Goal: Task Accomplishment & Management: Complete application form

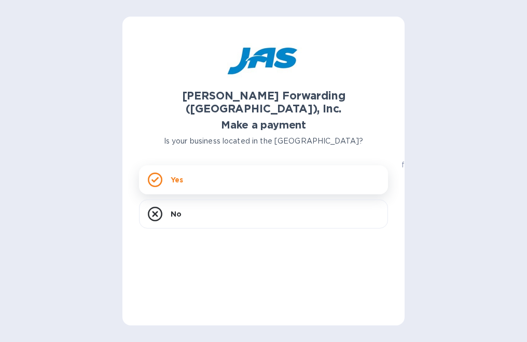
click at [182, 165] on div "Yes" at bounding box center [263, 179] width 249 height 29
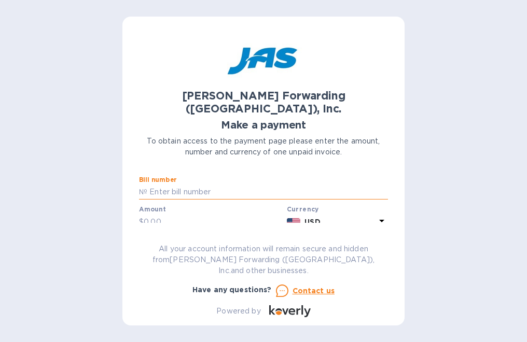
click at [202, 185] on input "text" at bounding box center [267, 193] width 241 height 16
type input "BOS503318942"
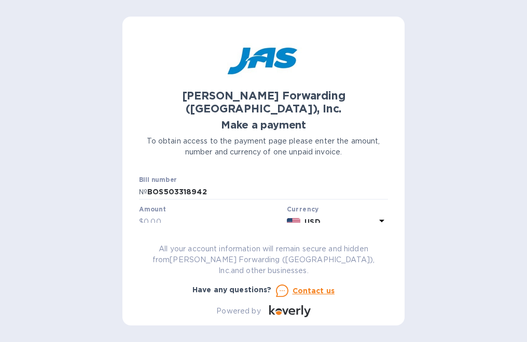
click at [187, 219] on div "Amount $" at bounding box center [211, 219] width 148 height 30
click at [185, 215] on input "text" at bounding box center [213, 222] width 139 height 16
type input "650.00"
drag, startPoint x: 388, startPoint y: 174, endPoint x: 388, endPoint y: 181, distance: 6.2
click at [388, 181] on div "JAS Forwarding (USA), Inc. Make a payment To obtain access to the payment page …" at bounding box center [263, 171] width 282 height 309
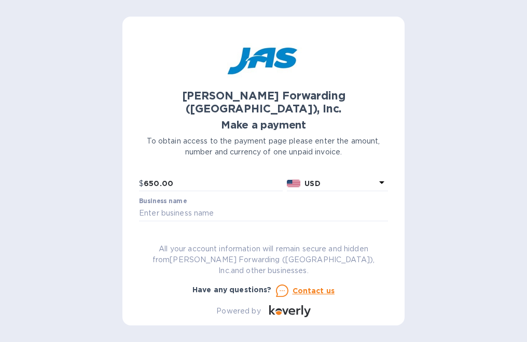
scroll to position [40, 0]
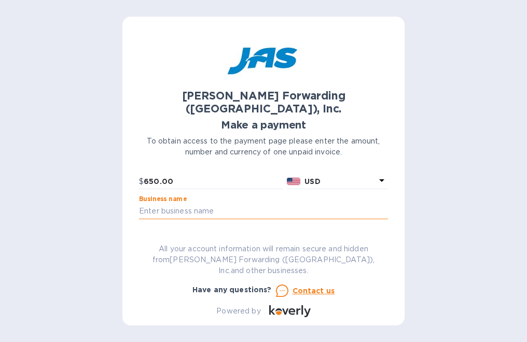
click at [247, 204] on input "text" at bounding box center [263, 212] width 249 height 16
type input "[PERSON_NAME] & [PERSON_NAME], Inc"
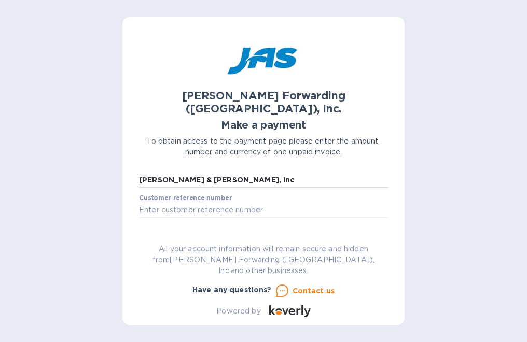
scroll to position [77, 0]
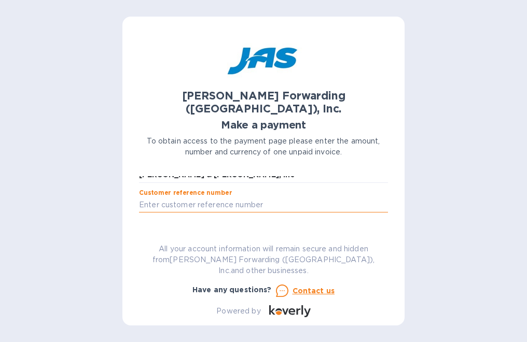
click at [203, 198] on input "text" at bounding box center [263, 206] width 249 height 16
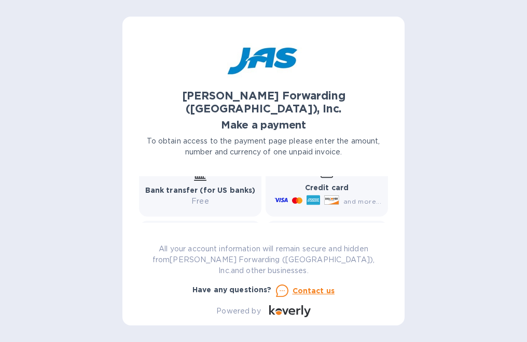
scroll to position [200, 0]
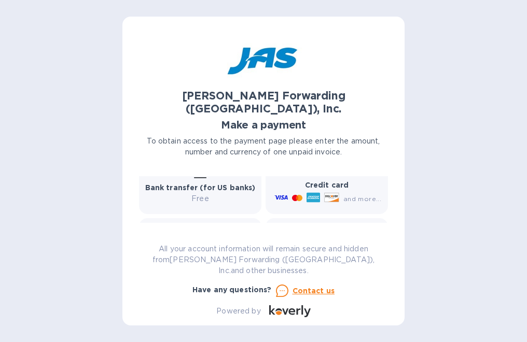
type input "Security Bond Services"
click at [334, 180] on p "Credit card" at bounding box center [326, 185] width 109 height 11
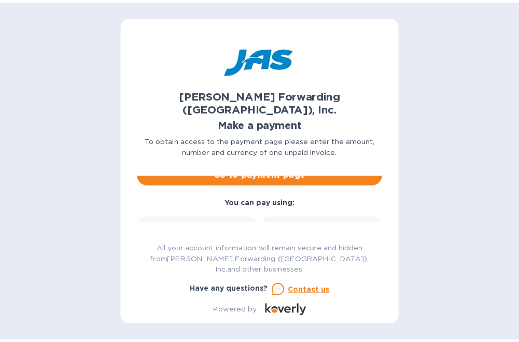
scroll to position [110, 0]
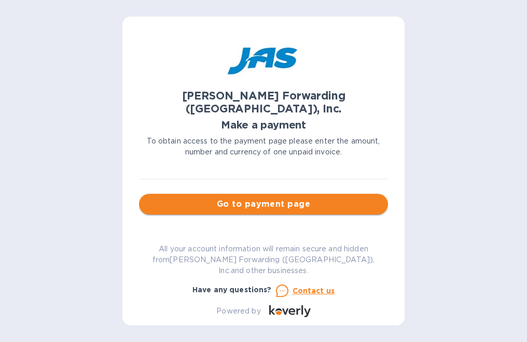
click at [309, 198] on span "Go to payment page" at bounding box center [263, 204] width 232 height 12
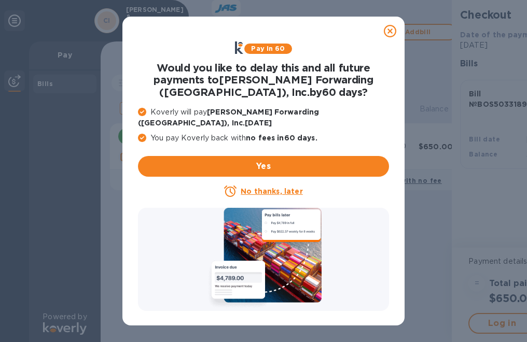
click at [263, 187] on u "No thanks, later" at bounding box center [272, 191] width 62 height 8
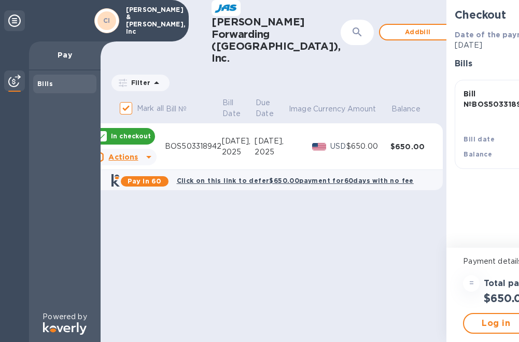
scroll to position [8, 0]
click at [473, 317] on span "Log in" at bounding box center [496, 323] width 47 height 12
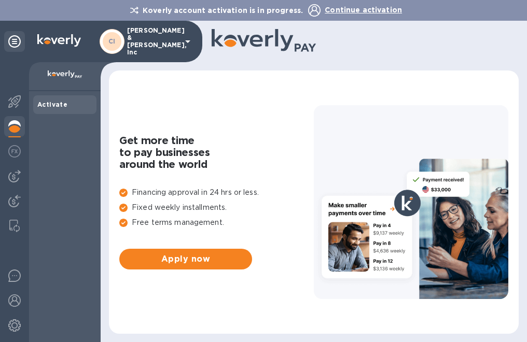
click at [185, 39] on icon at bounding box center [188, 41] width 12 height 12
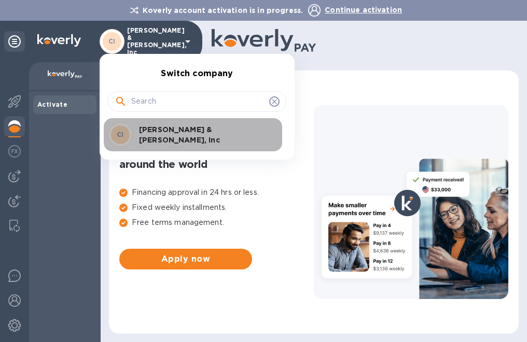
click at [172, 135] on p "[PERSON_NAME] & [PERSON_NAME], Inc" at bounding box center [204, 134] width 131 height 21
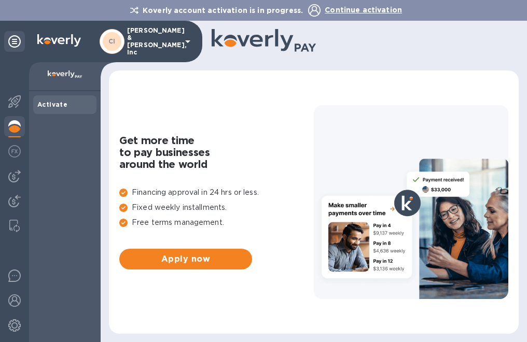
click at [65, 103] on div "Activate" at bounding box center [64, 104] width 63 height 19
click at [54, 102] on b "Activate" at bounding box center [52, 105] width 30 height 8
click at [363, 8] on span "Continue activation" at bounding box center [363, 10] width 77 height 8
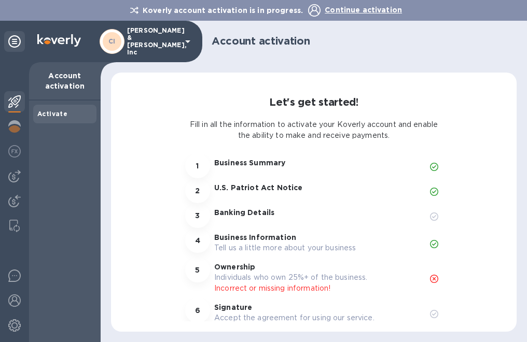
scroll to position [37, 0]
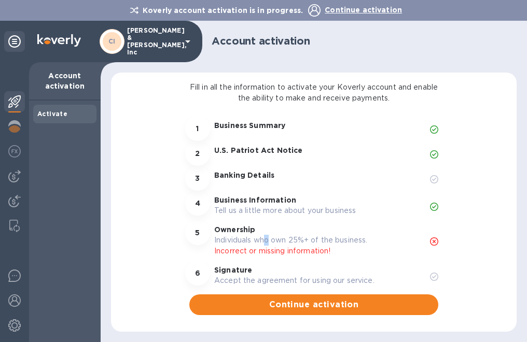
click at [268, 244] on p "Individuals who own 25%+ of the business." at bounding box center [317, 240] width 207 height 11
drag, startPoint x: 268, startPoint y: 244, endPoint x: 431, endPoint y: 241, distance: 162.9
click at [431, 241] on icon at bounding box center [434, 242] width 8 height 8
click at [334, 306] on span "Continue activation" at bounding box center [314, 305] width 232 height 12
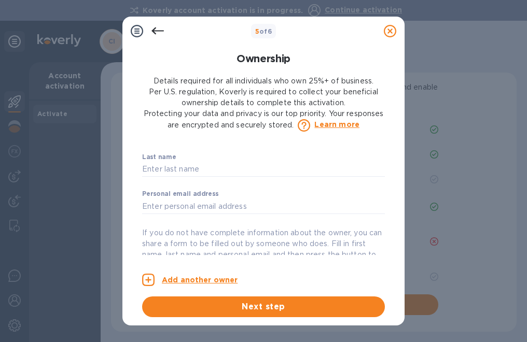
scroll to position [0, 0]
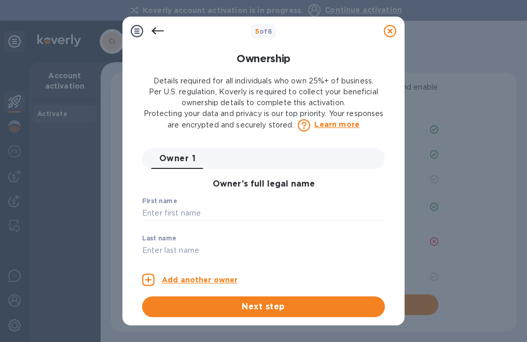
click at [160, 33] on icon at bounding box center [157, 31] width 12 height 12
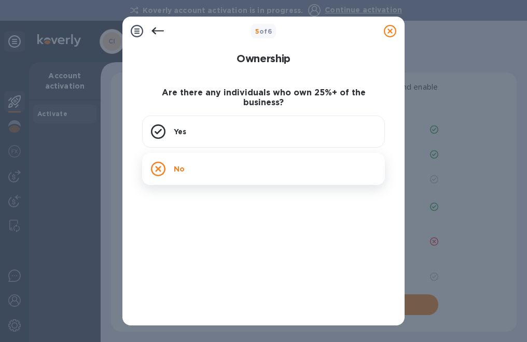
click at [191, 163] on div "No" at bounding box center [263, 169] width 243 height 32
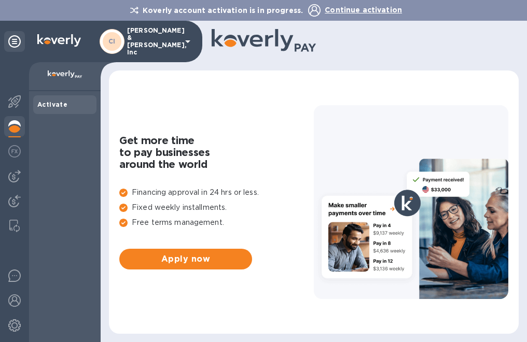
click at [337, 9] on span "Continue activation" at bounding box center [363, 10] width 77 height 8
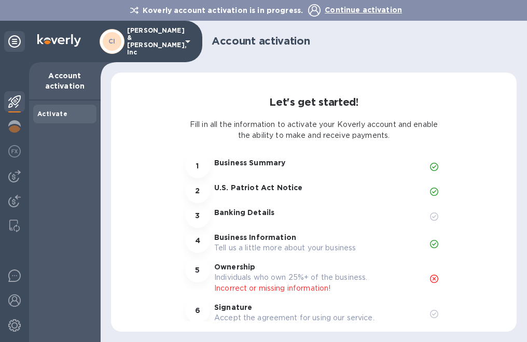
click at [270, 215] on p "Banking Details" at bounding box center [317, 212] width 207 height 10
click at [158, 38] on p "[PERSON_NAME] & [PERSON_NAME], Inc" at bounding box center [153, 41] width 52 height 29
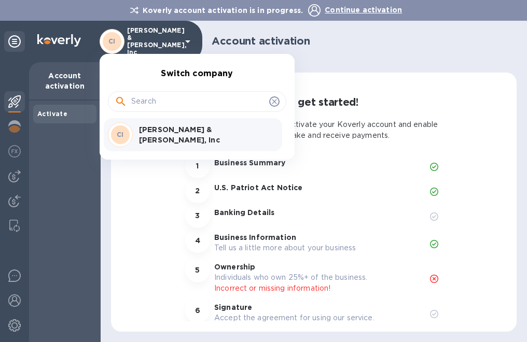
click at [188, 204] on div at bounding box center [263, 171] width 527 height 342
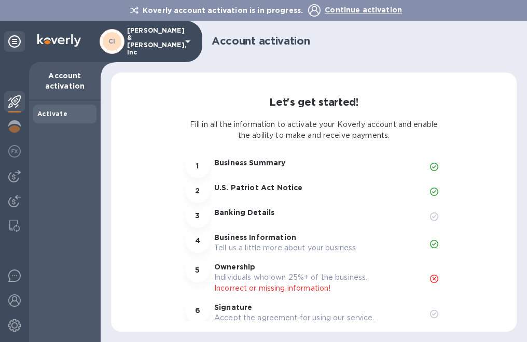
scroll to position [37, 0]
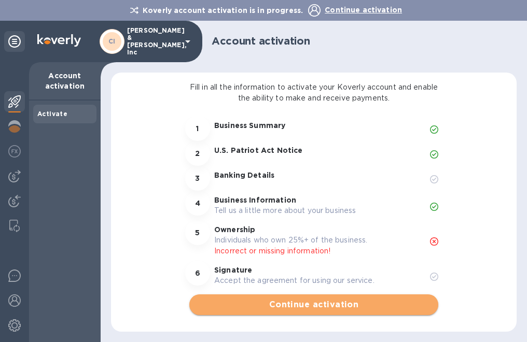
click at [311, 304] on span "Continue activation" at bounding box center [314, 305] width 232 height 12
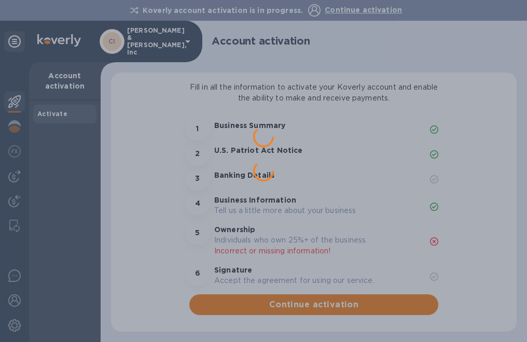
scroll to position [0, 0]
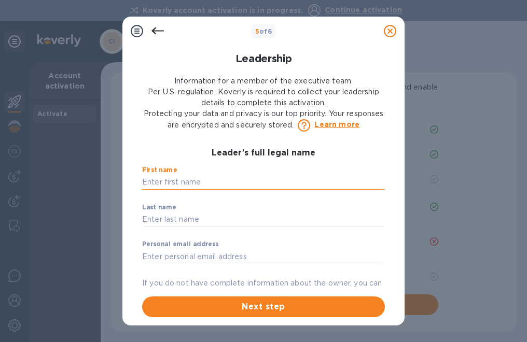
click at [226, 179] on input "text" at bounding box center [263, 183] width 243 height 16
type input "Robert"
type input "Gray"
type input "bobrock3761@yahoo.com"
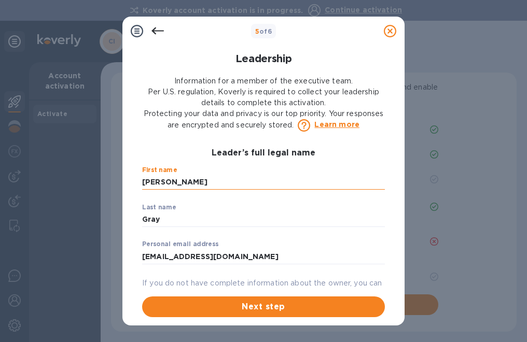
type input "56 Pulaski Street Unit 8"
type input "Peabody"
type input "United States"
type input "01960"
type input "***70"
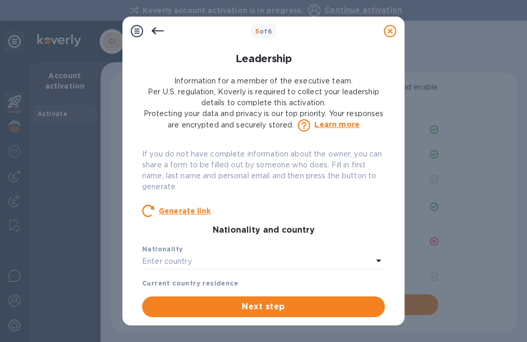
scroll to position [156, 0]
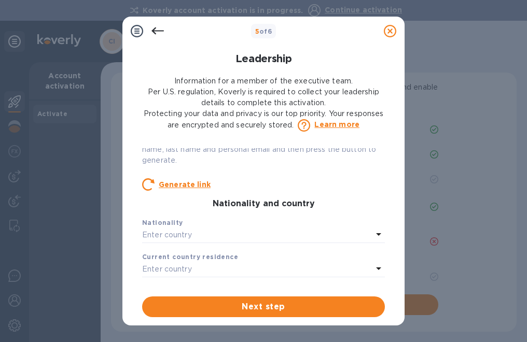
click at [377, 235] on icon at bounding box center [378, 234] width 12 height 12
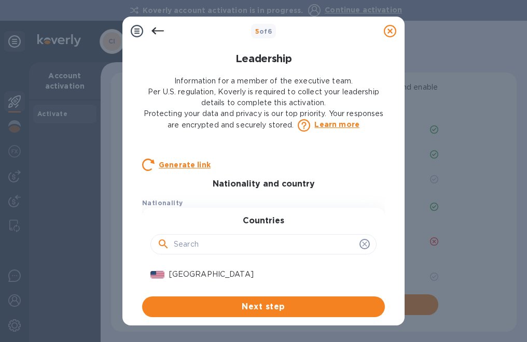
scroll to position [0, 0]
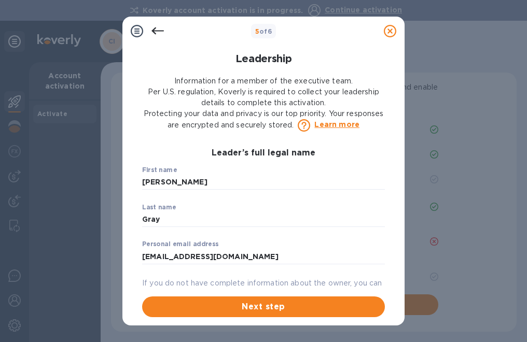
click at [157, 26] on icon at bounding box center [157, 31] width 12 height 12
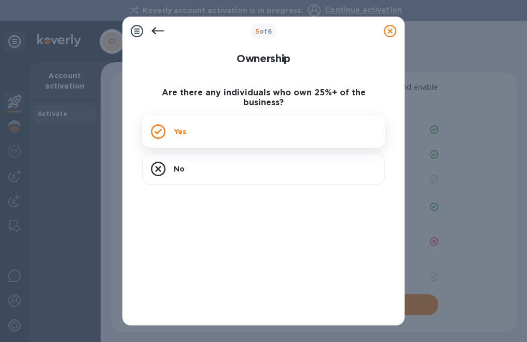
click at [216, 133] on div "Yes" at bounding box center [263, 132] width 243 height 32
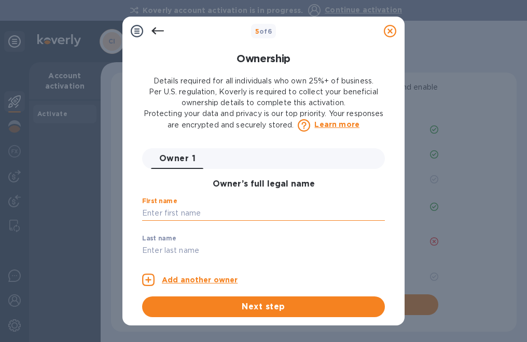
click at [227, 217] on input "text" at bounding box center [263, 214] width 243 height 16
type input "Robert"
type input "Gray"
type input "bobrock3761@yahoo.com"
type input "56 Pulaski Street Unit 8"
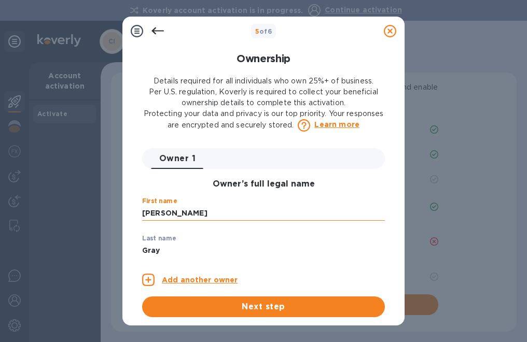
type input "Peabody"
type input "[GEOGRAPHIC_DATA]"
type input "01960"
type input "***70"
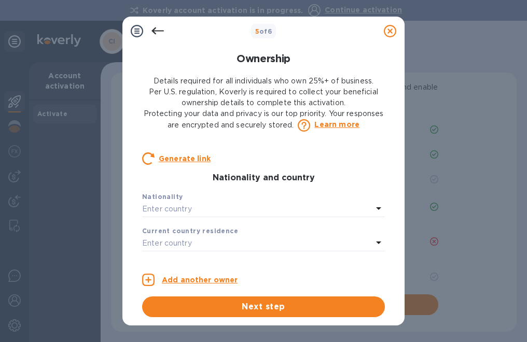
scroll to position [231, 0]
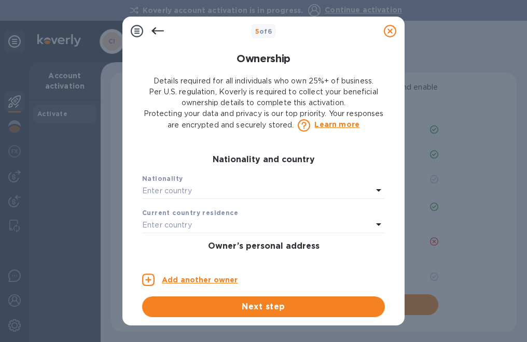
click at [272, 195] on div "Enter country" at bounding box center [257, 191] width 230 height 15
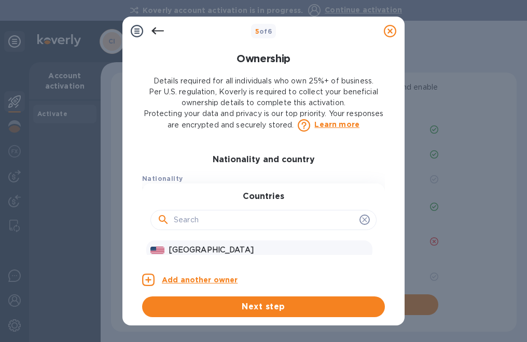
click at [217, 247] on p "[GEOGRAPHIC_DATA]" at bounding box center [268, 250] width 199 height 11
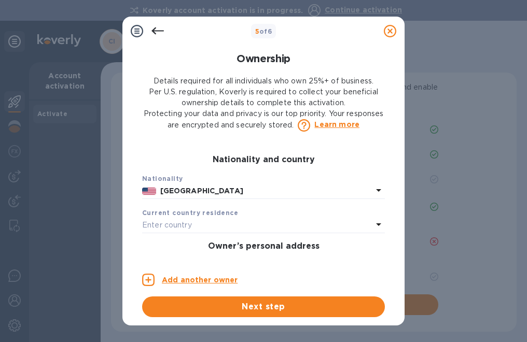
click at [294, 222] on div "Enter country" at bounding box center [257, 225] width 230 height 15
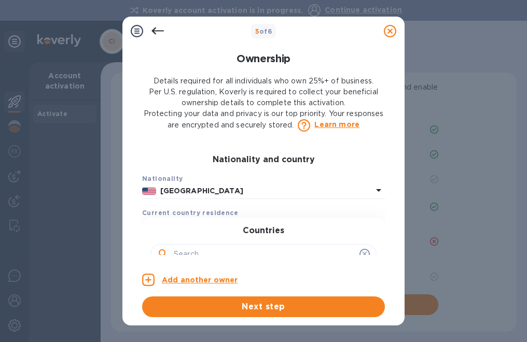
click at [210, 213] on b "Current country residence" at bounding box center [190, 213] width 96 height 8
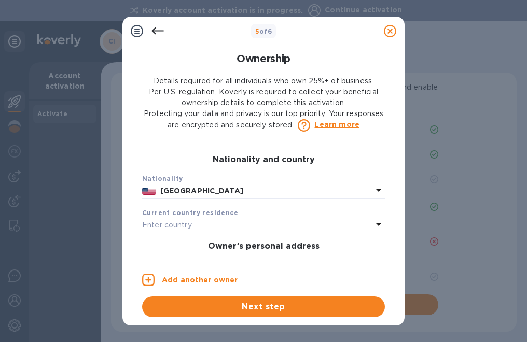
click at [376, 224] on icon at bounding box center [378, 225] width 5 height 3
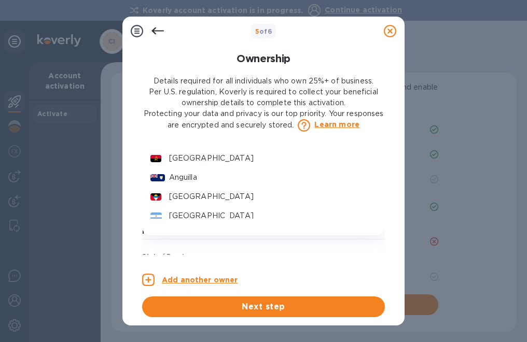
scroll to position [730, 0]
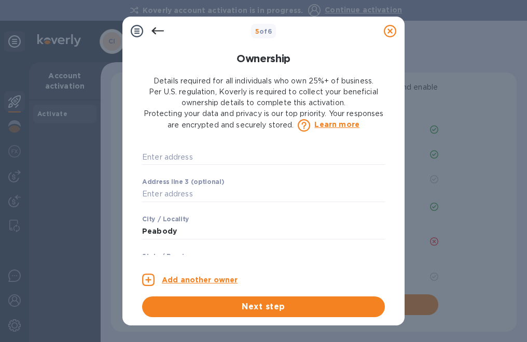
click at [399, 260] on div "Ownership Details required for all individuals who own 25%+ of business. Per U.…" at bounding box center [263, 182] width 282 height 286
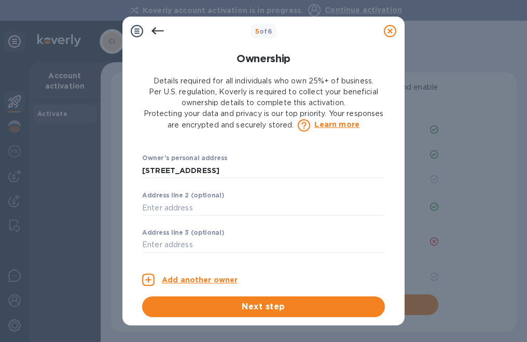
scroll to position [322, 0]
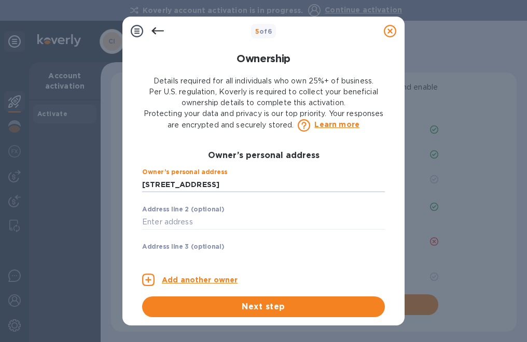
drag, startPoint x: 246, startPoint y: 186, endPoint x: 36, endPoint y: 192, distance: 210.2
click at [36, 192] on div "5 of 6 Ownership Details required for all individuals who own 25%+ of business.…" at bounding box center [263, 171] width 527 height 342
type input "12 Magnolia Way"
type input "MA"
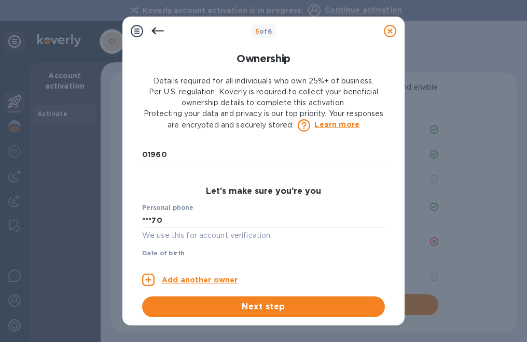
scroll to position [540, 0]
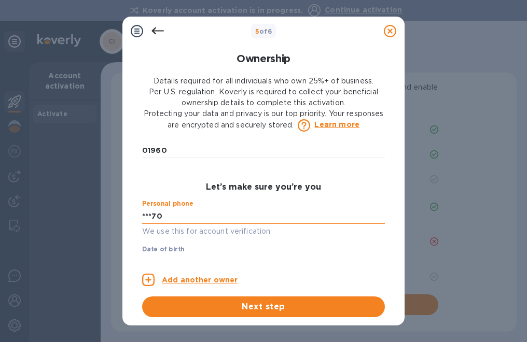
click at [267, 217] on input "***70" at bounding box center [263, 217] width 243 height 16
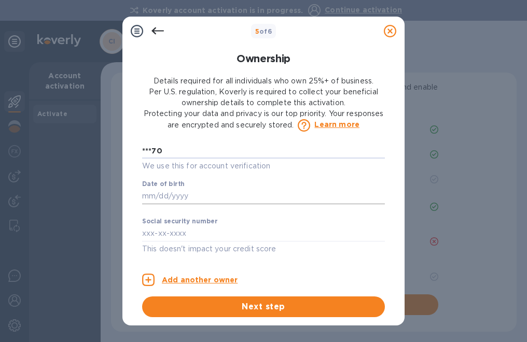
click at [253, 200] on input "text" at bounding box center [263, 197] width 243 height 16
type input "***61"
click at [214, 281] on p "Add another owner" at bounding box center [200, 280] width 76 height 11
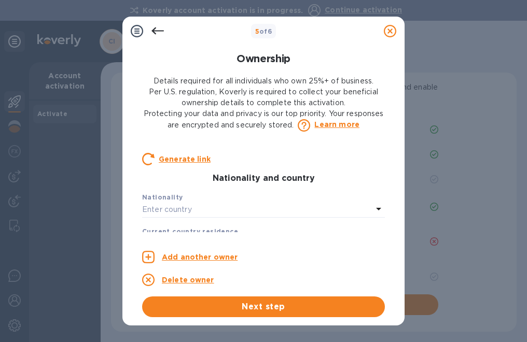
scroll to position [0, 0]
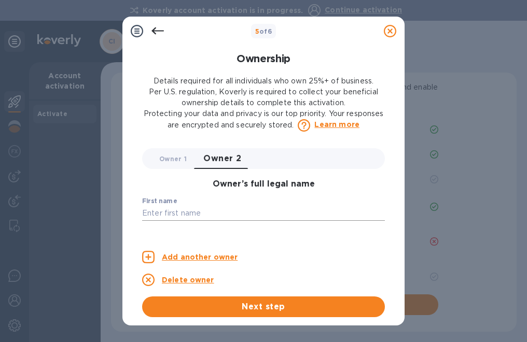
click at [211, 219] on input "text" at bounding box center [263, 214] width 243 height 16
type input "David"
type input "Gray"
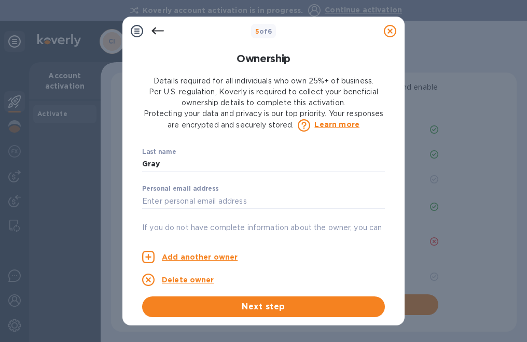
scroll to position [92, 0]
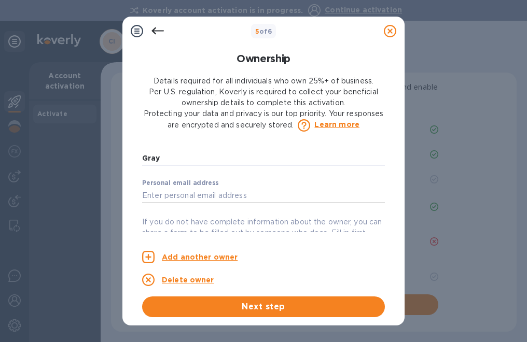
click at [282, 202] on input "text" at bounding box center [263, 196] width 243 height 16
type input "coachgray15@verizon.net"
click at [397, 181] on div "Ownership Details required for all individuals who own 25%+ of business. Per U.…" at bounding box center [263, 182] width 282 height 286
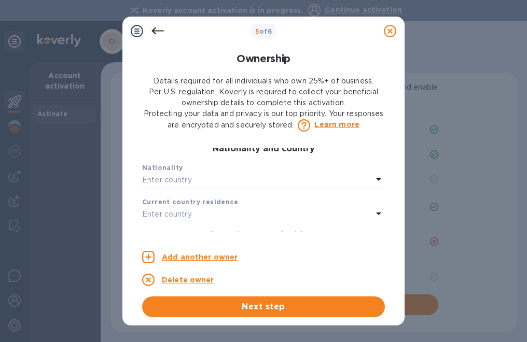
scroll to position [247, 0]
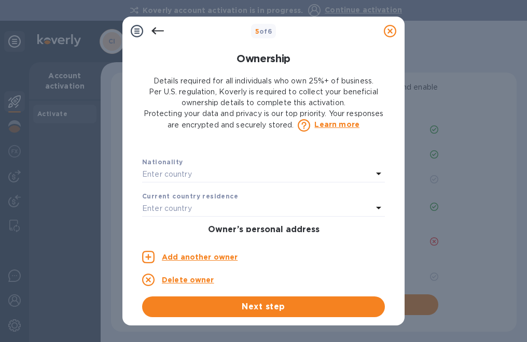
click at [316, 179] on div "Enter country" at bounding box center [257, 175] width 230 height 15
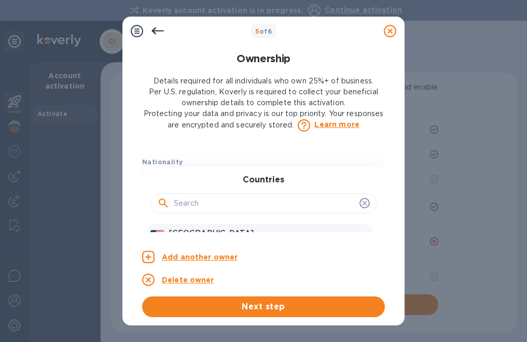
click at [205, 232] on p "[GEOGRAPHIC_DATA]" at bounding box center [268, 233] width 199 height 11
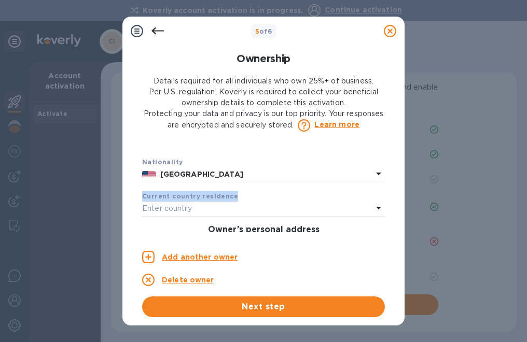
drag, startPoint x: 385, startPoint y: 183, endPoint x: 385, endPoint y: 190, distance: 6.7
click at [385, 190] on div "Ownership Details required for all individuals who own 25%+ of business. Per U.…" at bounding box center [263, 181] width 255 height 284
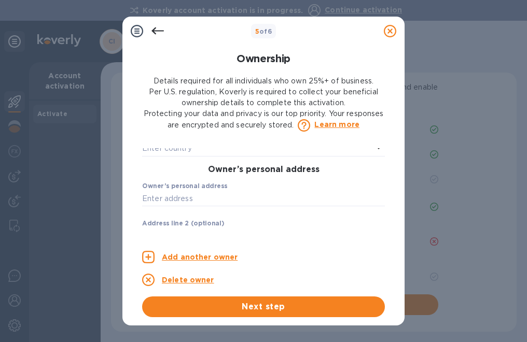
scroll to position [316, 0]
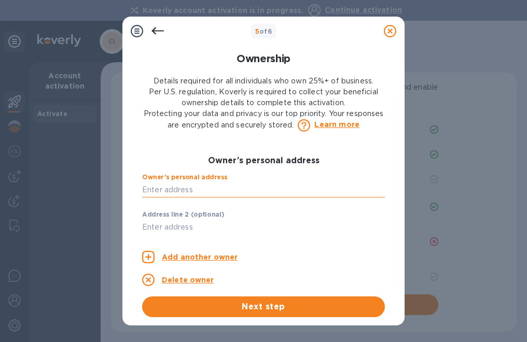
click at [281, 185] on input "text" at bounding box center [263, 190] width 243 height 16
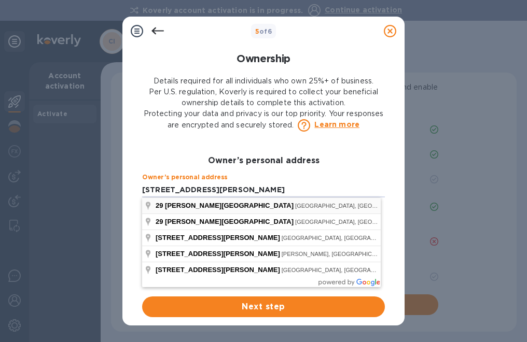
type input "29 Libby Avenue"
type input "Reading"
type input "MA"
type input "01867"
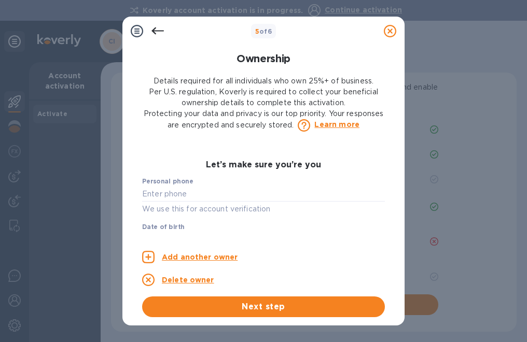
scroll to position [571, 0]
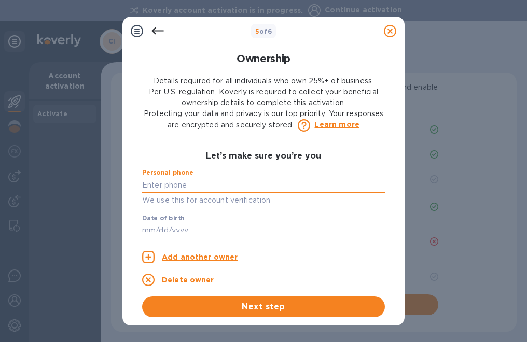
click at [236, 186] on input "text" at bounding box center [263, 185] width 243 height 16
type input "7"
click at [228, 226] on input "text" at bounding box center [263, 231] width 243 height 16
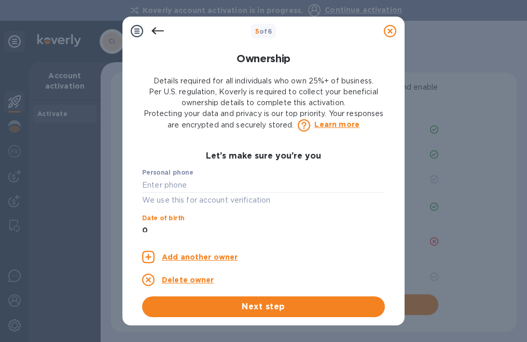
scroll to position [573, 0]
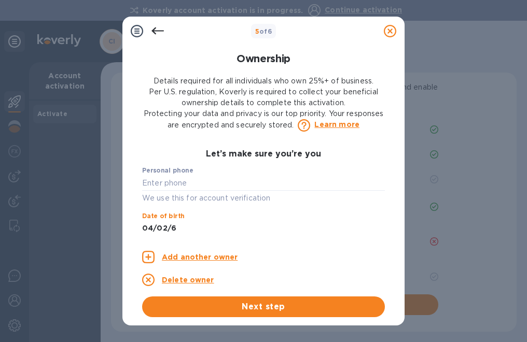
type input "04/02/65"
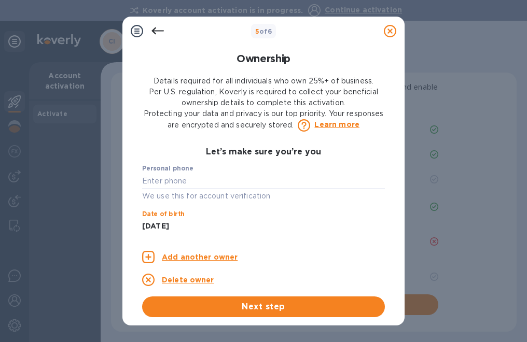
drag, startPoint x: 231, startPoint y: 231, endPoint x: 77, endPoint y: 218, distance: 154.6
click at [77, 218] on div "5 of 6 Ownership Details required for all individuals who own 25%+ of business.…" at bounding box center [263, 171] width 527 height 342
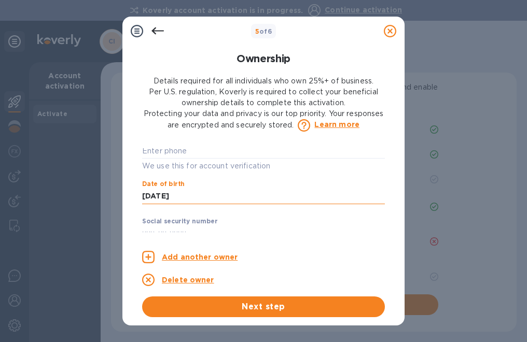
scroll to position [628, 0]
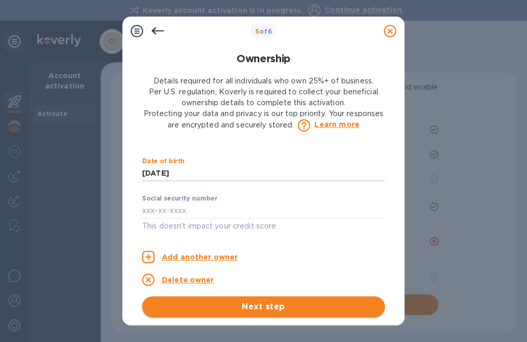
type input "***65"
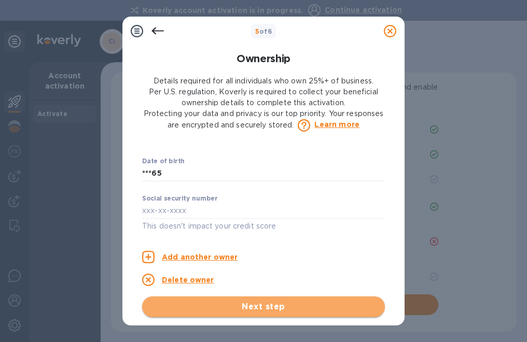
click at [281, 304] on span "Next step" at bounding box center [263, 307] width 226 height 12
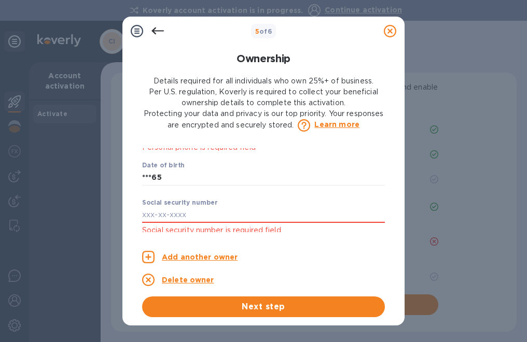
scroll to position [642, 0]
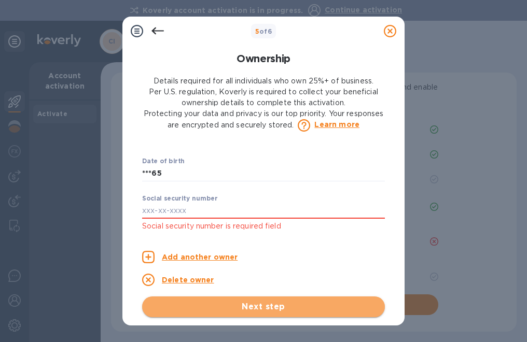
click at [281, 310] on span "Next step" at bounding box center [263, 307] width 226 height 12
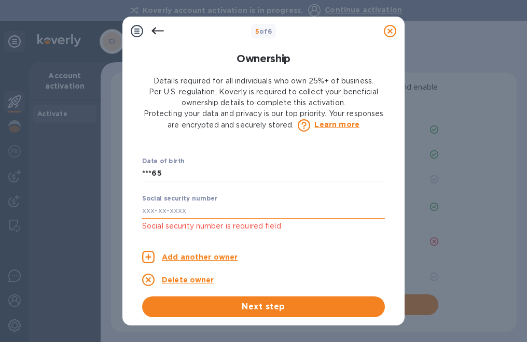
click at [199, 209] on input "text" at bounding box center [263, 211] width 243 height 16
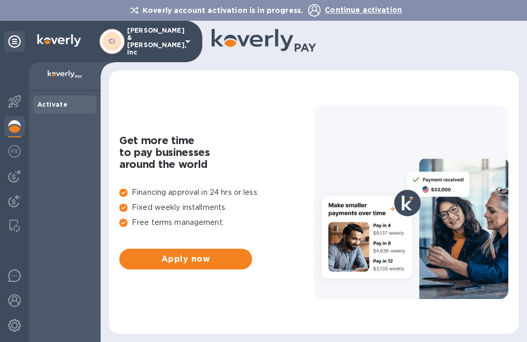
click at [158, 41] on p "[PERSON_NAME] & [PERSON_NAME], Inc" at bounding box center [153, 41] width 52 height 29
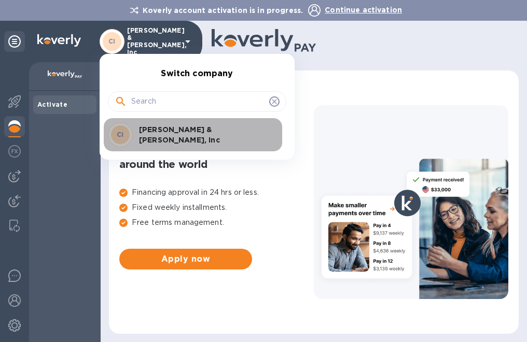
click at [200, 135] on p "[PERSON_NAME] & [PERSON_NAME], Inc" at bounding box center [204, 134] width 131 height 21
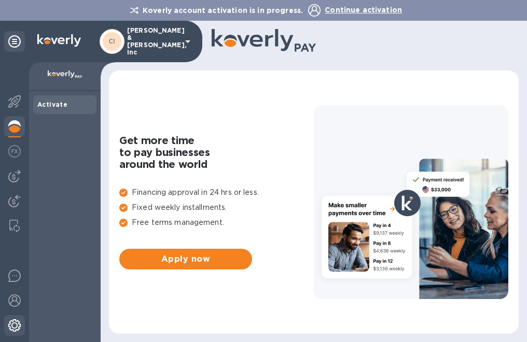
click at [11, 324] on img at bounding box center [14, 326] width 12 height 12
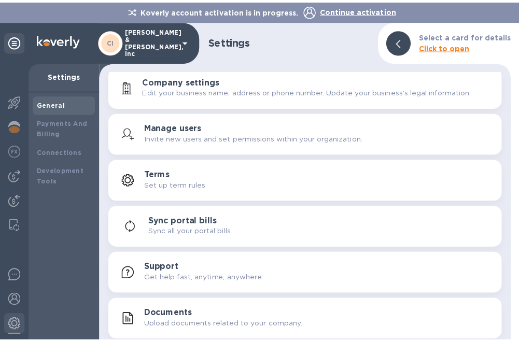
scroll to position [8, 0]
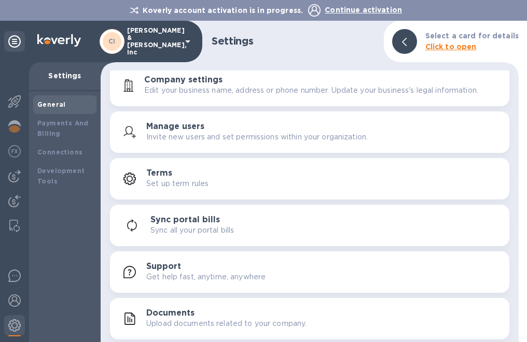
click at [151, 39] on p "[PERSON_NAME] & [PERSON_NAME], Inc" at bounding box center [153, 41] width 52 height 29
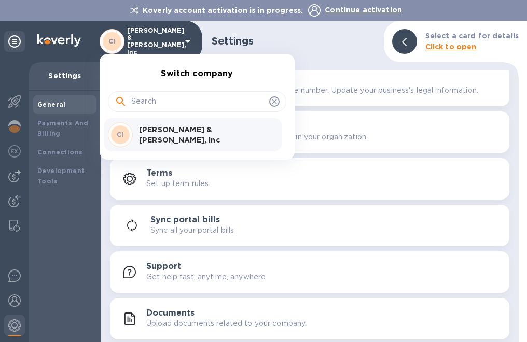
click at [459, 47] on div at bounding box center [263, 171] width 527 height 342
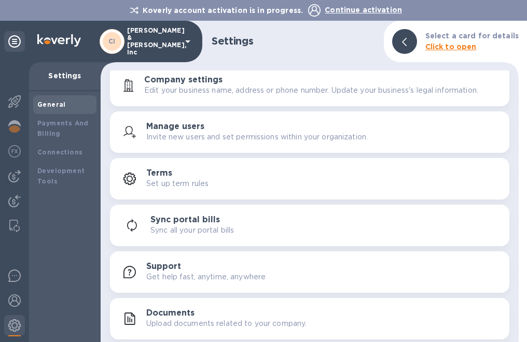
click at [404, 39] on div at bounding box center [404, 41] width 25 height 25
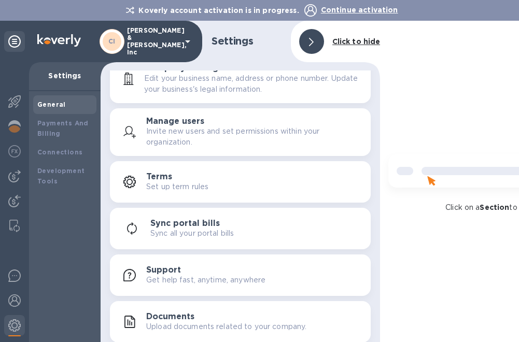
scroll to position [21, 0]
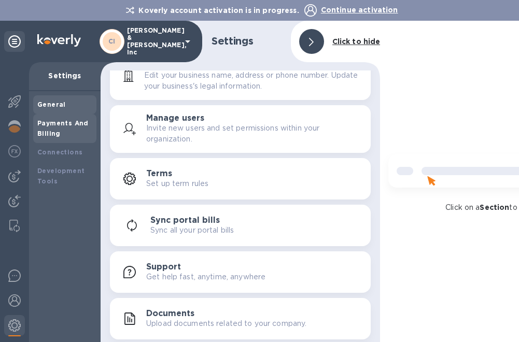
click at [57, 123] on b "Payments And Billing" at bounding box center [62, 128] width 51 height 18
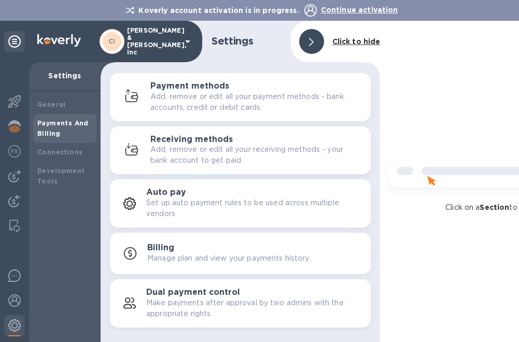
click at [195, 82] on h3 "Payment methods" at bounding box center [189, 86] width 79 height 10
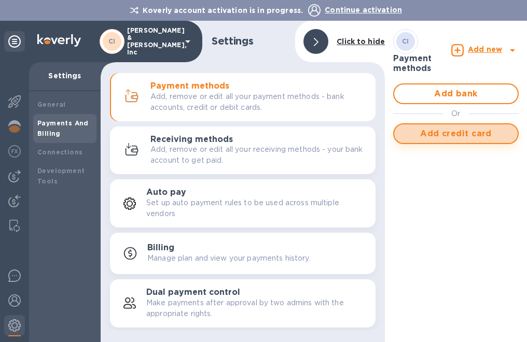
click at [458, 135] on span "Add credit card" at bounding box center [455, 134] width 107 height 12
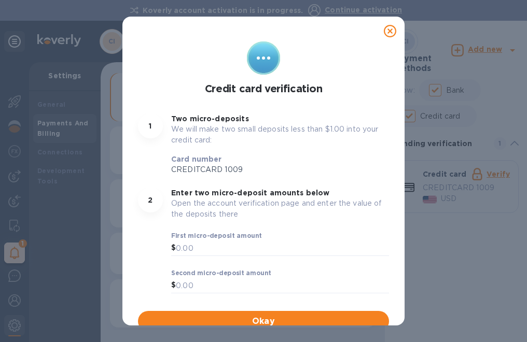
click at [384, 33] on icon at bounding box center [390, 31] width 12 height 12
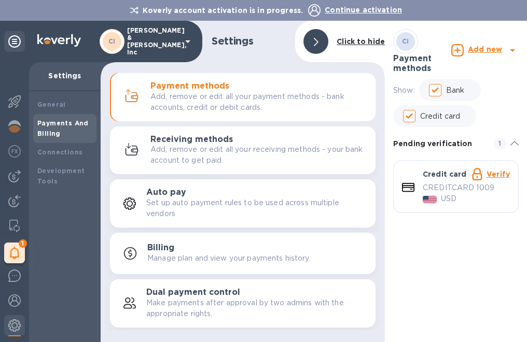
click at [412, 116] on input "Credit card" at bounding box center [409, 116] width 22 height 22
checkbox input "false"
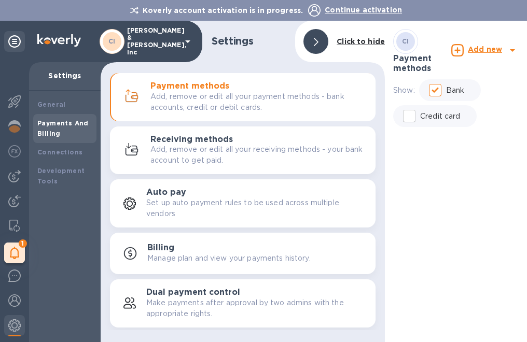
click at [241, 102] on p "Add, remove or edit all your payment methods - bank accounts, credit or debit c…" at bounding box center [258, 102] width 217 height 22
click at [451, 89] on p "Bank" at bounding box center [455, 90] width 19 height 11
click at [446, 89] on input "Bank" at bounding box center [435, 90] width 22 height 22
checkbox input "false"
click at [421, 60] on h3 "Payment methods" at bounding box center [422, 63] width 58 height 19
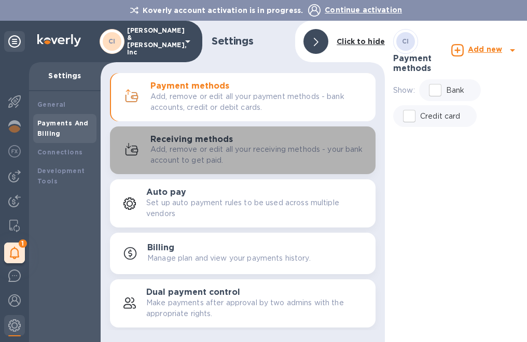
click at [185, 142] on h3 "Receiving methods" at bounding box center [191, 140] width 82 height 10
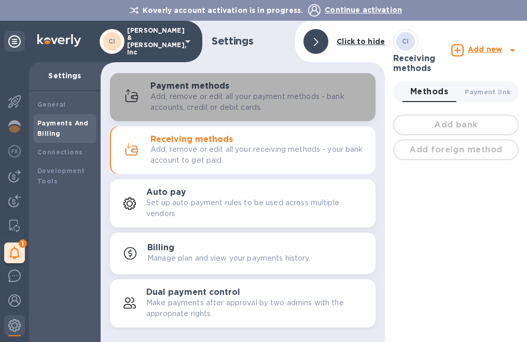
click at [187, 110] on p "Add, remove or edit all your payment methods - bank accounts, credit or debit c…" at bounding box center [258, 102] width 217 height 22
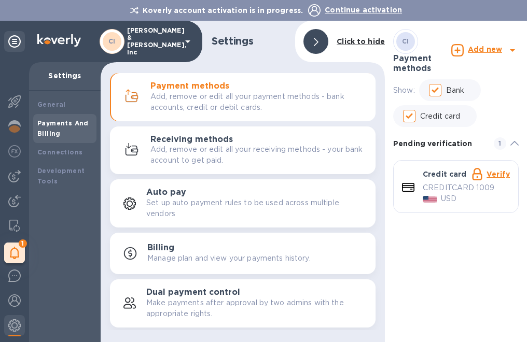
drag, startPoint x: 453, startPoint y: 190, endPoint x: 463, endPoint y: 245, distance: 56.0
click at [463, 245] on div "CI Payment methods Add new Show: Bank Credit card Pending verification 1 Credit…" at bounding box center [456, 182] width 142 height 322
click at [19, 41] on icon at bounding box center [14, 41] width 12 height 12
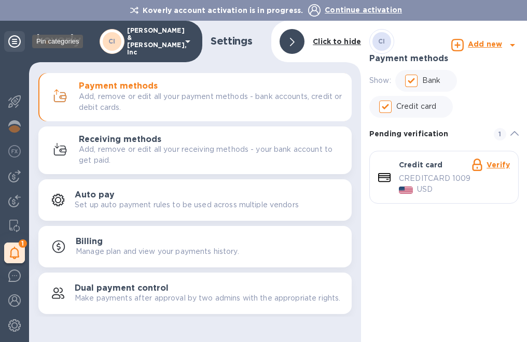
click at [16, 42] on icon at bounding box center [14, 41] width 12 height 12
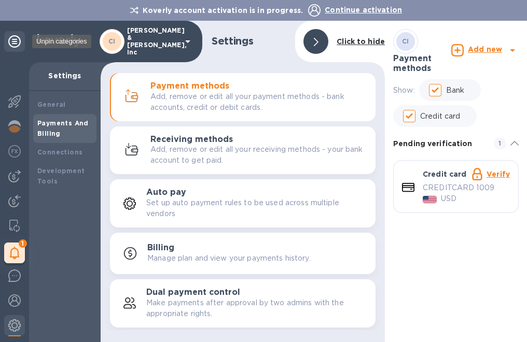
click at [16, 42] on icon at bounding box center [14, 41] width 12 height 12
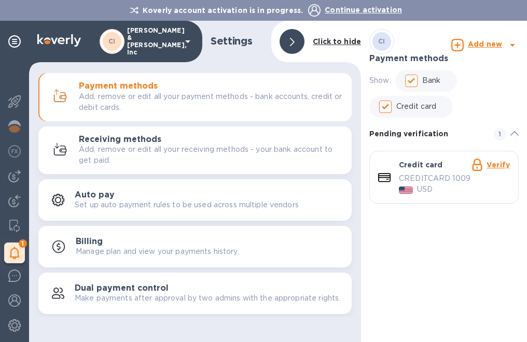
click at [385, 43] on div "CI" at bounding box center [381, 41] width 19 height 19
drag, startPoint x: 404, startPoint y: 178, endPoint x: 394, endPoint y: 160, distance: 20.7
click at [394, 160] on div "Credit card Verify CREDITCARD 1009 USD" at bounding box center [444, 178] width 140 height 44
drag, startPoint x: 406, startPoint y: 157, endPoint x: 408, endPoint y: 197, distance: 39.5
click at [408, 197] on div "Credit card Verify CREDITCARD 1009 USD" at bounding box center [454, 178] width 119 height 44
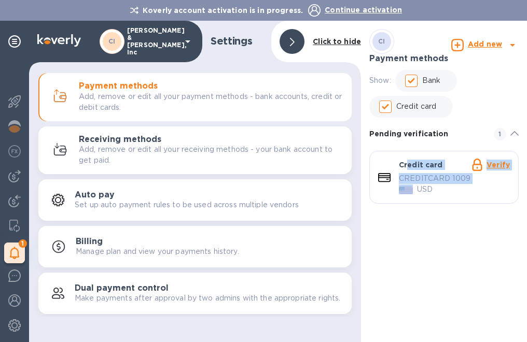
click at [115, 104] on p "Add, remove or edit all your payment methods - bank accounts, credit or debit c…" at bounding box center [211, 102] width 265 height 22
click at [121, 100] on p "Add, remove or edit all your payment methods - bank accounts, credit or debit c…" at bounding box center [211, 102] width 265 height 22
click at [122, 100] on p "Add, remove or edit all your payment methods - bank accounts, credit or debit c…" at bounding box center [211, 102] width 265 height 22
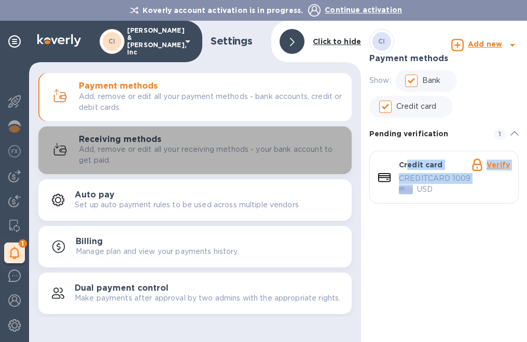
click at [117, 136] on h3 "Receiving methods" at bounding box center [120, 140] width 82 height 10
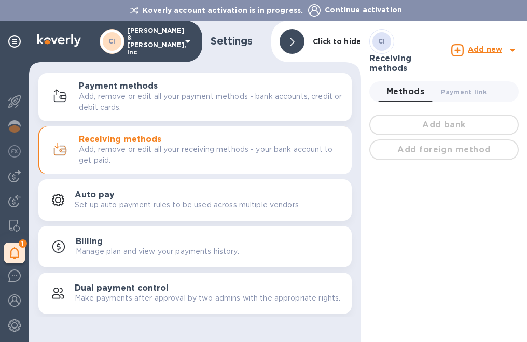
click at [128, 192] on div "Auto pay Set up auto payment rules to be used across multiple vendors" at bounding box center [195, 200] width 301 height 25
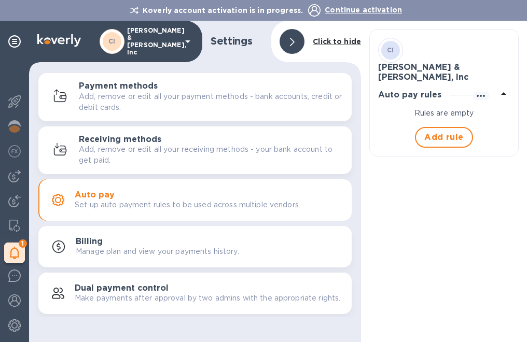
click at [130, 243] on div "Billing Manage plan and view your payments history." at bounding box center [210, 247] width 268 height 21
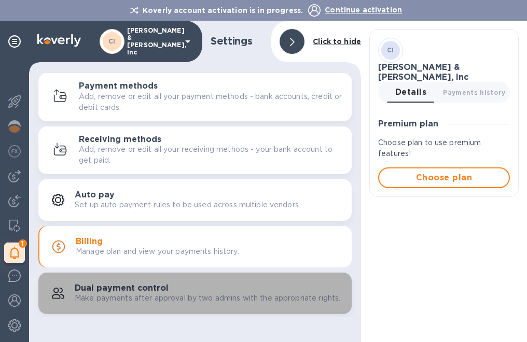
click at [153, 298] on p "Make payments after approval by two admins with the appropriate rights." at bounding box center [208, 298] width 266 height 11
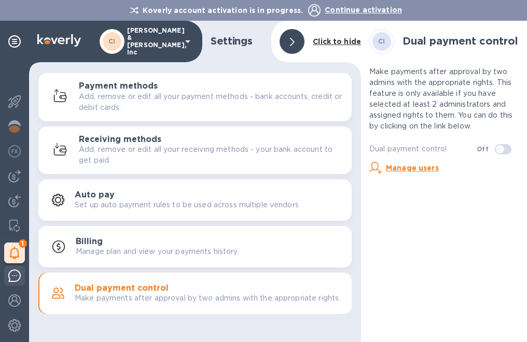
click at [18, 276] on img at bounding box center [14, 276] width 12 height 12
click at [95, 105] on p "Add, remove or edit all your payment methods - bank accounts, credit or debit c…" at bounding box center [211, 102] width 265 height 22
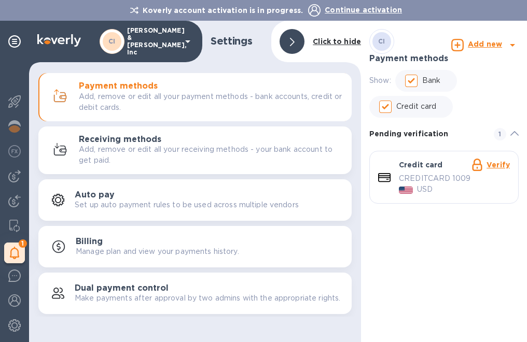
click at [291, 40] on icon at bounding box center [292, 42] width 5 height 8
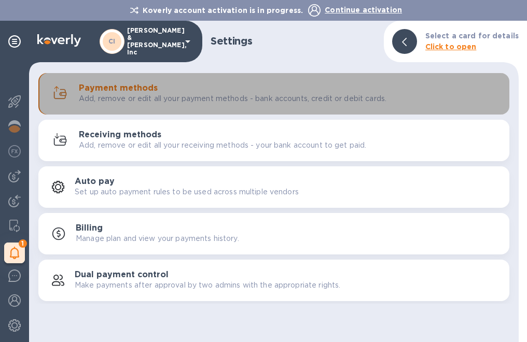
click at [241, 92] on div "Payment methods Add, remove or edit all your payment methods - bank accounts, c…" at bounding box center [290, 94] width 422 height 21
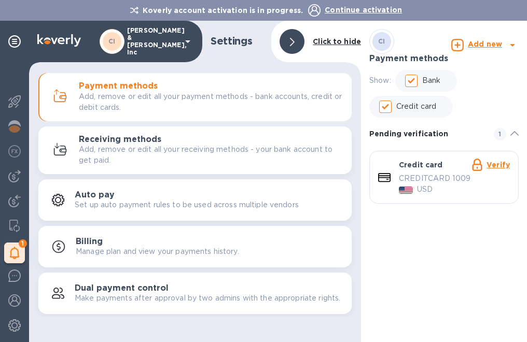
click at [418, 76] on input "Bank" at bounding box center [411, 81] width 22 height 22
checkbox input "false"
click at [389, 106] on input "Credit card" at bounding box center [385, 107] width 22 height 22
checkbox input "false"
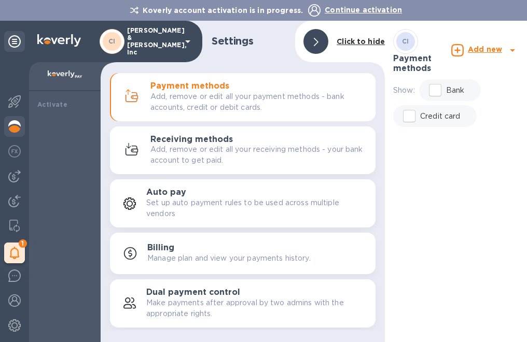
click at [7, 127] on div at bounding box center [14, 127] width 21 height 23
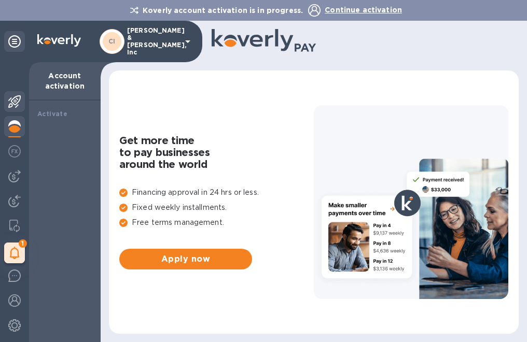
click at [16, 100] on img at bounding box center [14, 101] width 12 height 12
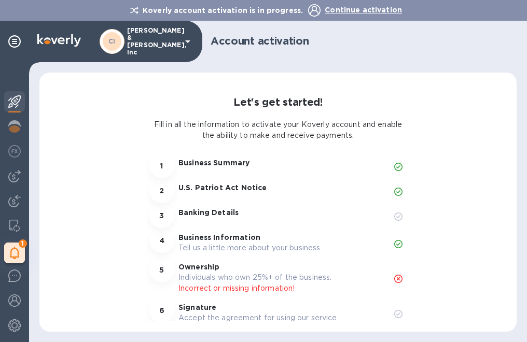
scroll to position [37, 0]
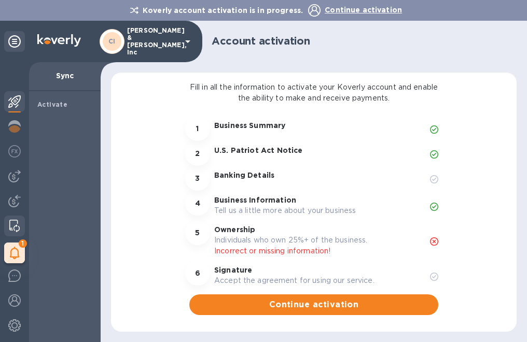
click at [18, 249] on icon at bounding box center [15, 253] width 10 height 12
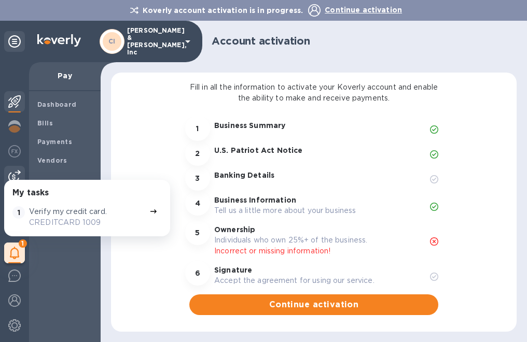
click at [11, 176] on img at bounding box center [14, 176] width 12 height 12
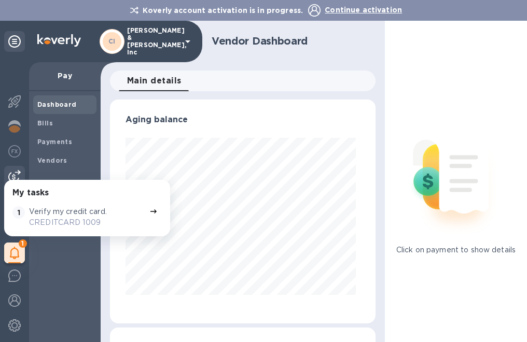
scroll to position [224, 261]
click at [16, 155] on img at bounding box center [14, 151] width 12 height 12
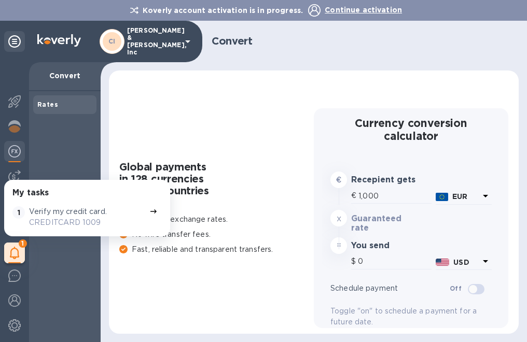
type input "1,176.17"
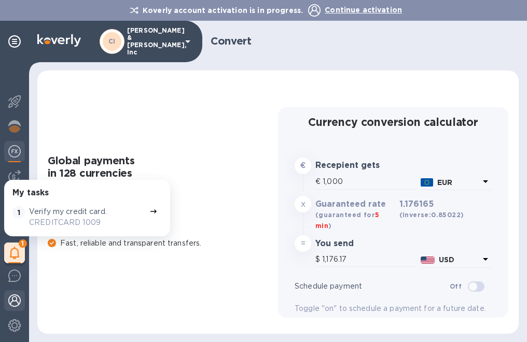
click at [15, 303] on img at bounding box center [14, 301] width 12 height 12
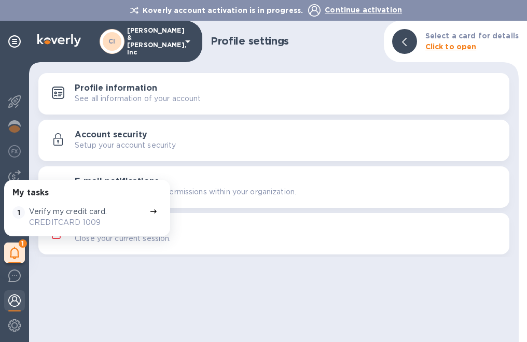
click at [150, 209] on icon at bounding box center [153, 211] width 8 height 8
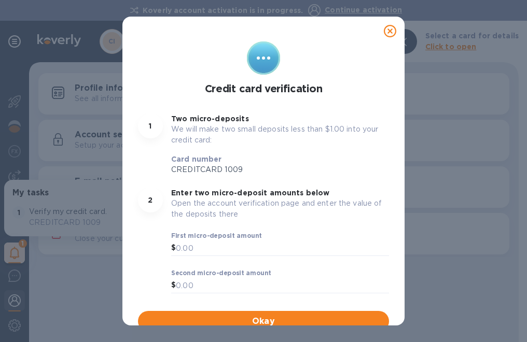
click at [384, 33] on icon at bounding box center [390, 31] width 12 height 12
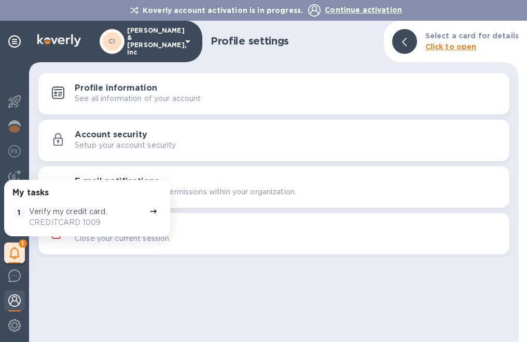
click at [8, 255] on div "1" at bounding box center [14, 253] width 21 height 21
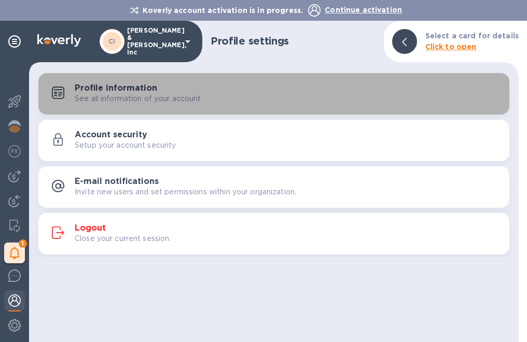
click at [105, 93] on p "See all information of your account" at bounding box center [138, 98] width 127 height 11
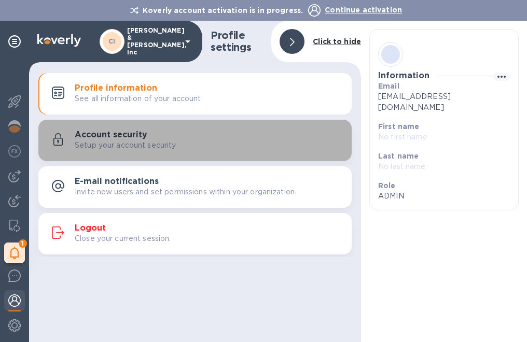
click at [111, 140] on p "Setup your account security" at bounding box center [126, 145] width 102 height 11
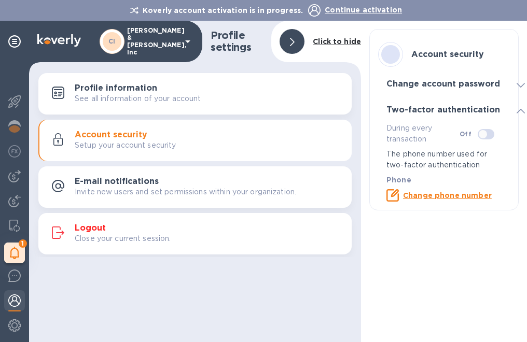
click at [130, 190] on p "Invite new users and set permissions within your organization." at bounding box center [185, 192] width 221 height 11
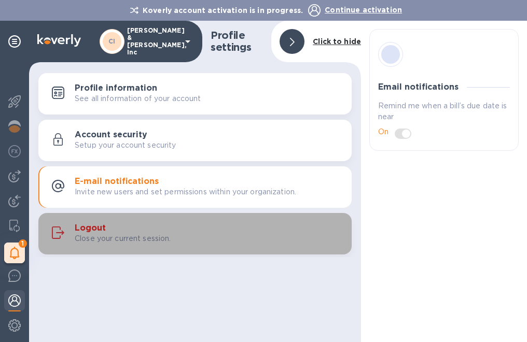
click at [122, 233] on p "Close your current session." at bounding box center [123, 238] width 96 height 11
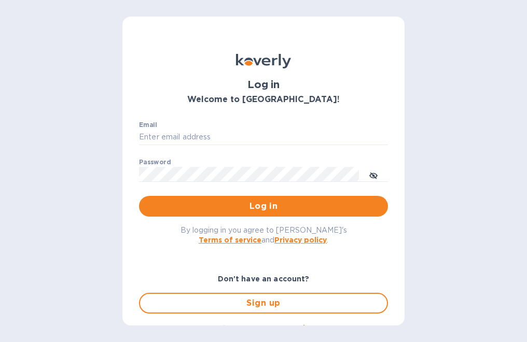
type input "[EMAIL_ADDRESS][DOMAIN_NAME]"
click at [237, 239] on b "Terms of service" at bounding box center [230, 240] width 63 height 8
type input "[EMAIL_ADDRESS][DOMAIN_NAME]"
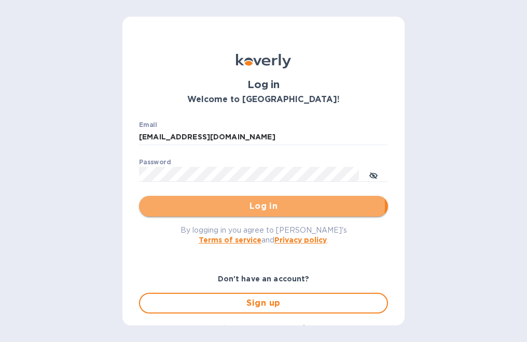
click at [257, 206] on span "Log in" at bounding box center [263, 206] width 232 height 12
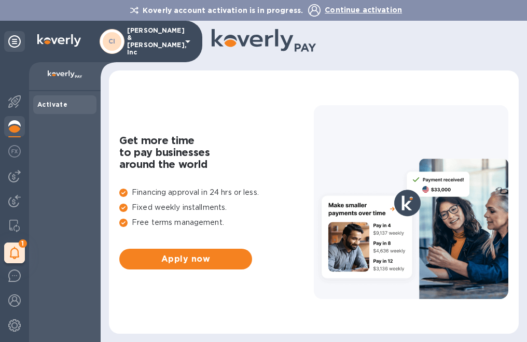
click at [59, 101] on b "Activate" at bounding box center [52, 105] width 30 height 8
click at [174, 41] on p "[PERSON_NAME] & [PERSON_NAME], Inc" at bounding box center [153, 41] width 52 height 29
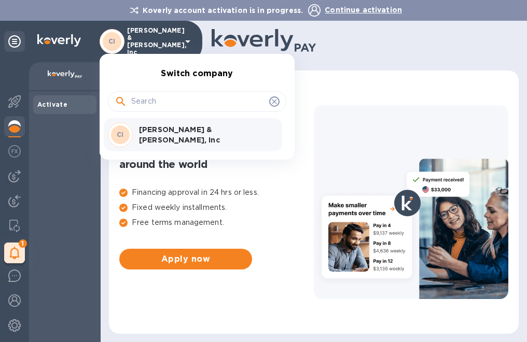
click at [175, 42] on div at bounding box center [263, 171] width 527 height 342
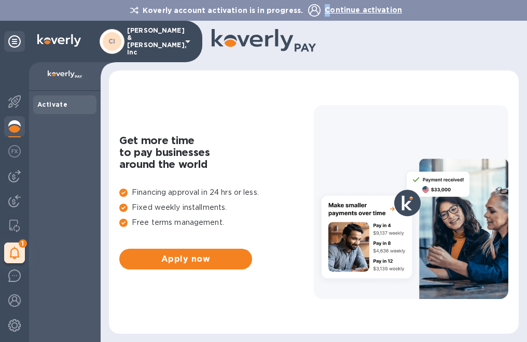
click at [328, 5] on p "Continue activation" at bounding box center [355, 10] width 94 height 12
copy span "C"
click at [344, 10] on span "Continue activation" at bounding box center [363, 10] width 77 height 8
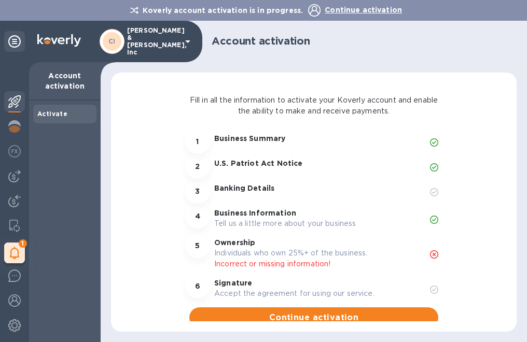
scroll to position [37, 0]
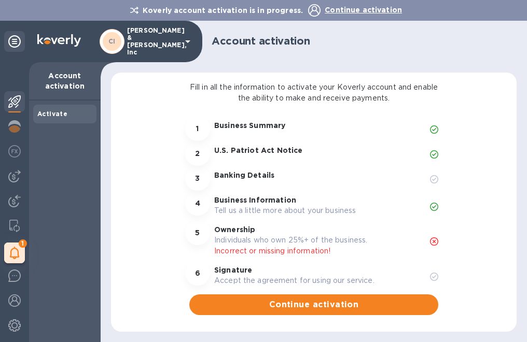
click at [257, 175] on p "Banking Details" at bounding box center [317, 175] width 207 height 10
click at [252, 150] on p "U.S. Patriot Act Notice" at bounding box center [317, 150] width 207 height 10
click at [251, 124] on p "Business Summary" at bounding box center [317, 125] width 207 height 10
click at [258, 201] on p "Business Information" at bounding box center [317, 200] width 207 height 10
click at [271, 250] on p "Incorrect or missing information!" at bounding box center [317, 251] width 207 height 11
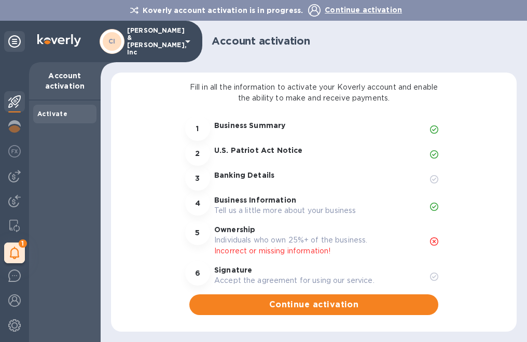
click at [232, 219] on div "Business Information Tell us a little more about your business" at bounding box center [318, 206] width 216 height 30
click at [249, 189] on div "Banking Details" at bounding box center [318, 178] width 216 height 25
click at [232, 170] on div "Banking Details" at bounding box center [318, 178] width 216 height 25
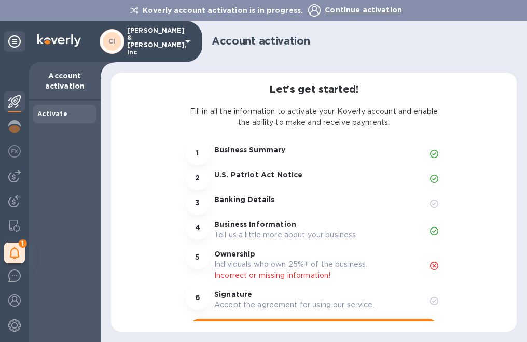
scroll to position [0, 0]
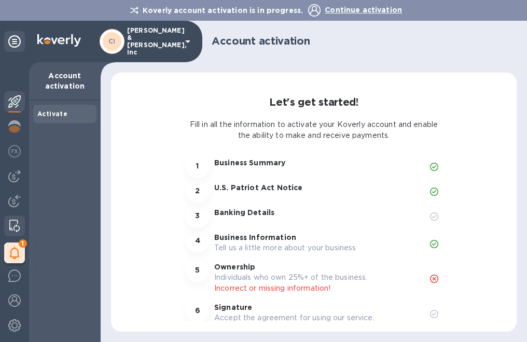
click at [19, 224] on img at bounding box center [14, 226] width 10 height 12
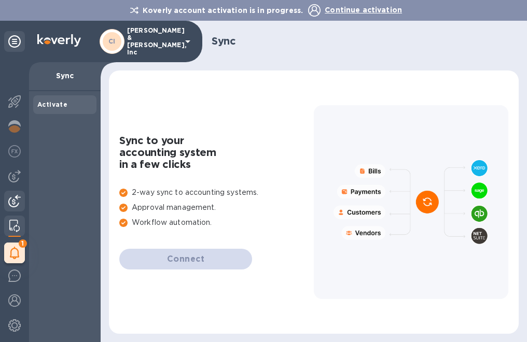
click at [16, 196] on img at bounding box center [14, 201] width 12 height 12
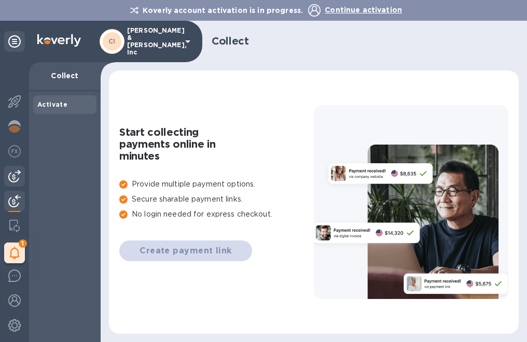
click at [15, 178] on img at bounding box center [14, 176] width 12 height 12
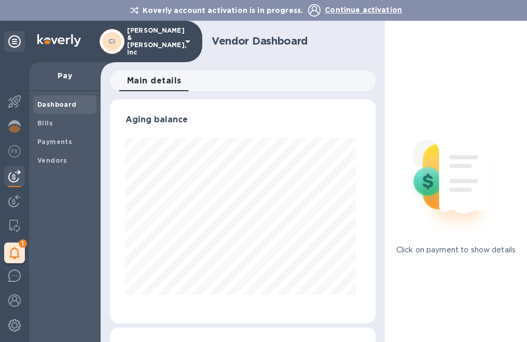
scroll to position [224, 261]
click at [15, 152] on img at bounding box center [14, 151] width 12 height 12
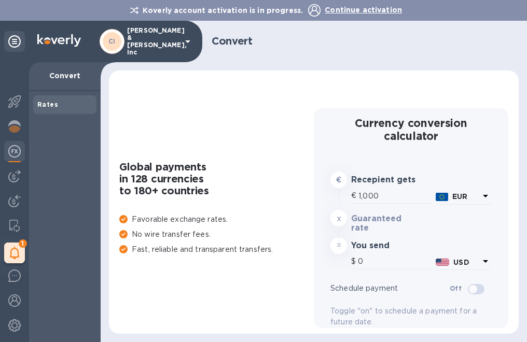
type input "1,175.86"
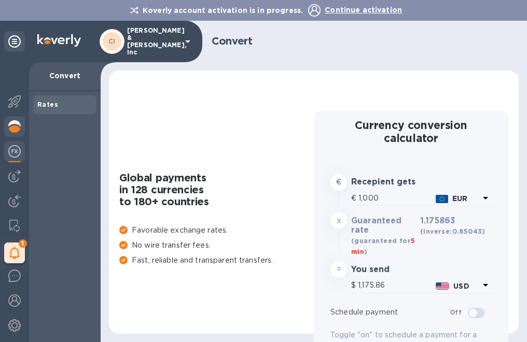
click at [18, 127] on img at bounding box center [14, 126] width 12 height 12
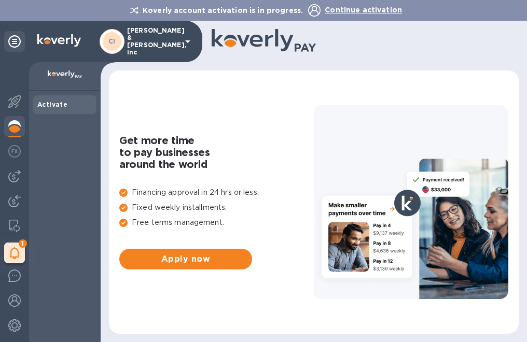
click at [34, 102] on div "Activate" at bounding box center [64, 104] width 63 height 19
click at [47, 102] on b "Activate" at bounding box center [52, 105] width 30 height 8
click at [7, 103] on div at bounding box center [14, 102] width 21 height 23
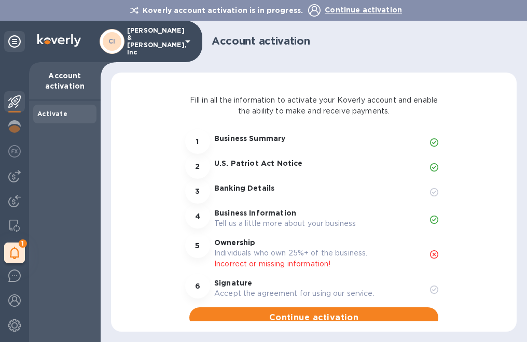
scroll to position [37, 0]
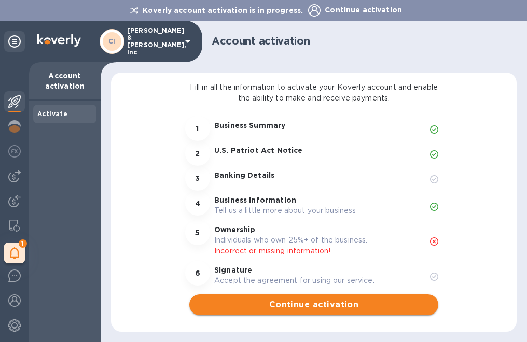
click at [282, 308] on span "Continue activation" at bounding box center [314, 305] width 232 height 12
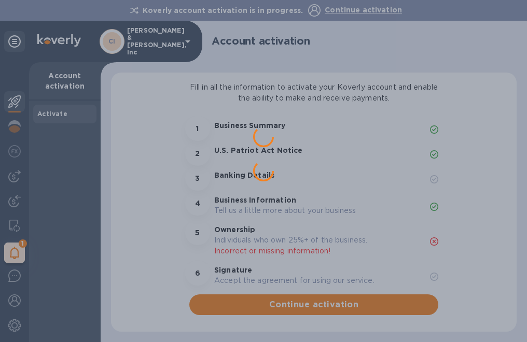
scroll to position [0, 0]
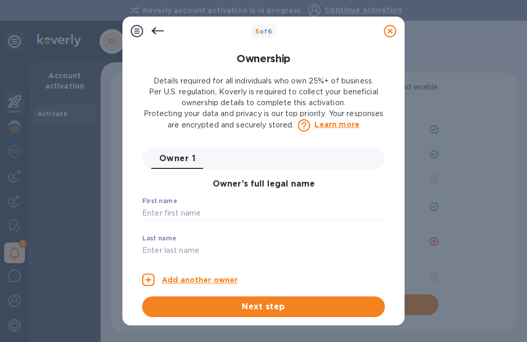
click at [159, 30] on icon at bounding box center [157, 31] width 12 height 12
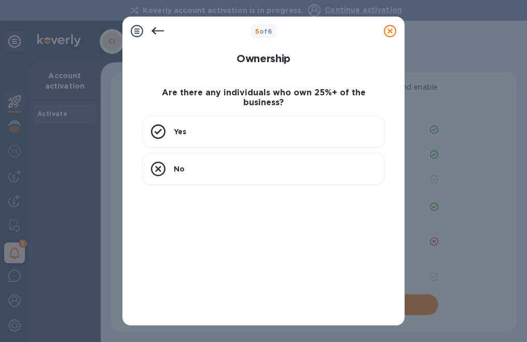
click at [158, 31] on icon at bounding box center [157, 30] width 12 height 7
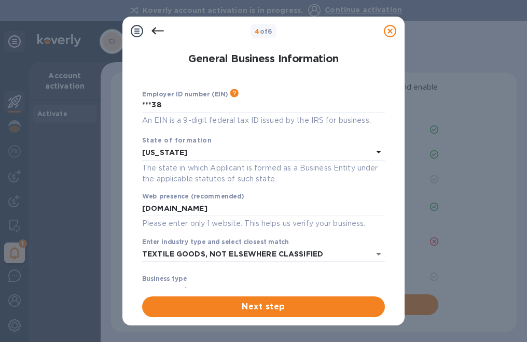
click at [158, 33] on icon at bounding box center [157, 31] width 12 height 12
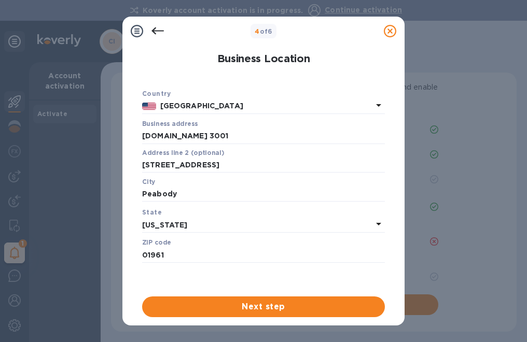
click at [156, 27] on icon at bounding box center [157, 31] width 12 height 12
